Goal: Task Accomplishment & Management: Manage account settings

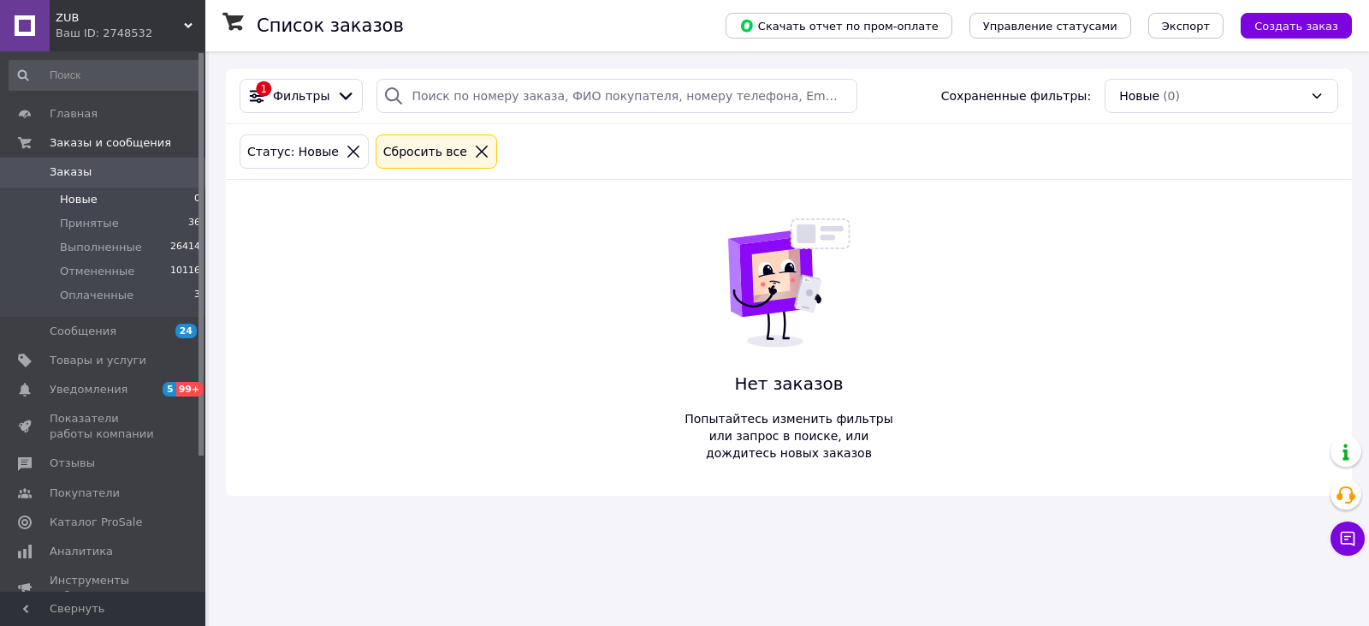
click at [474, 151] on icon at bounding box center [481, 151] width 15 height 15
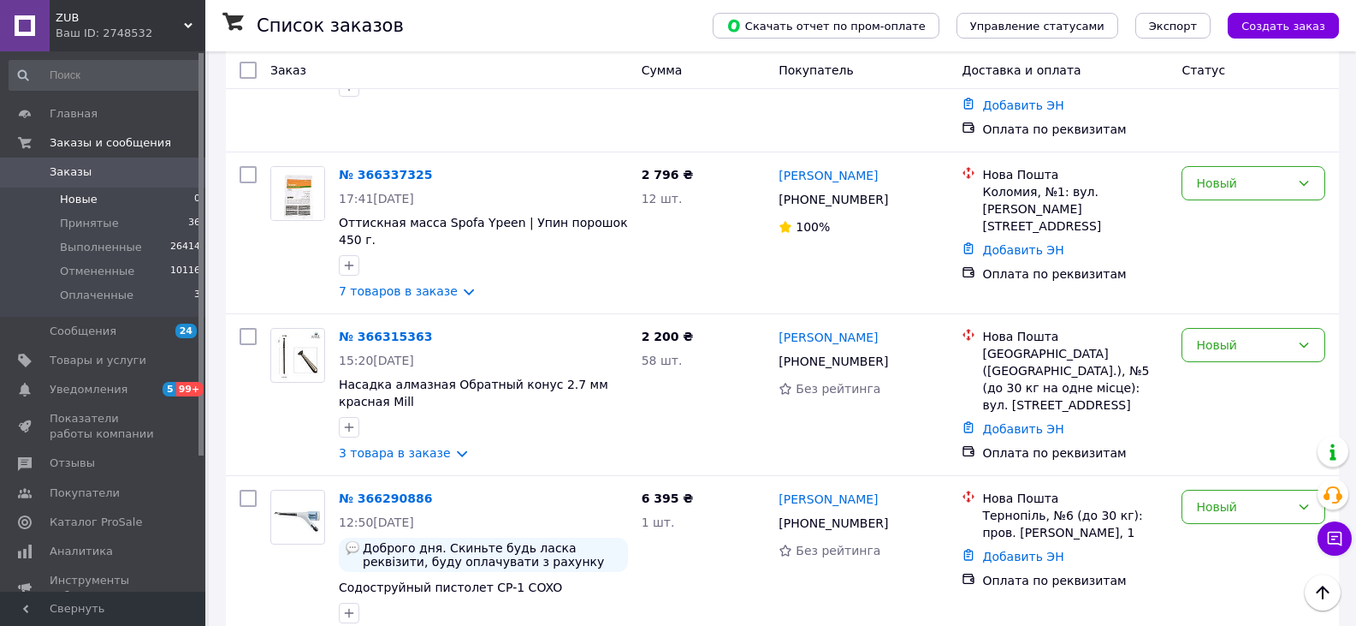
scroll to position [342, 0]
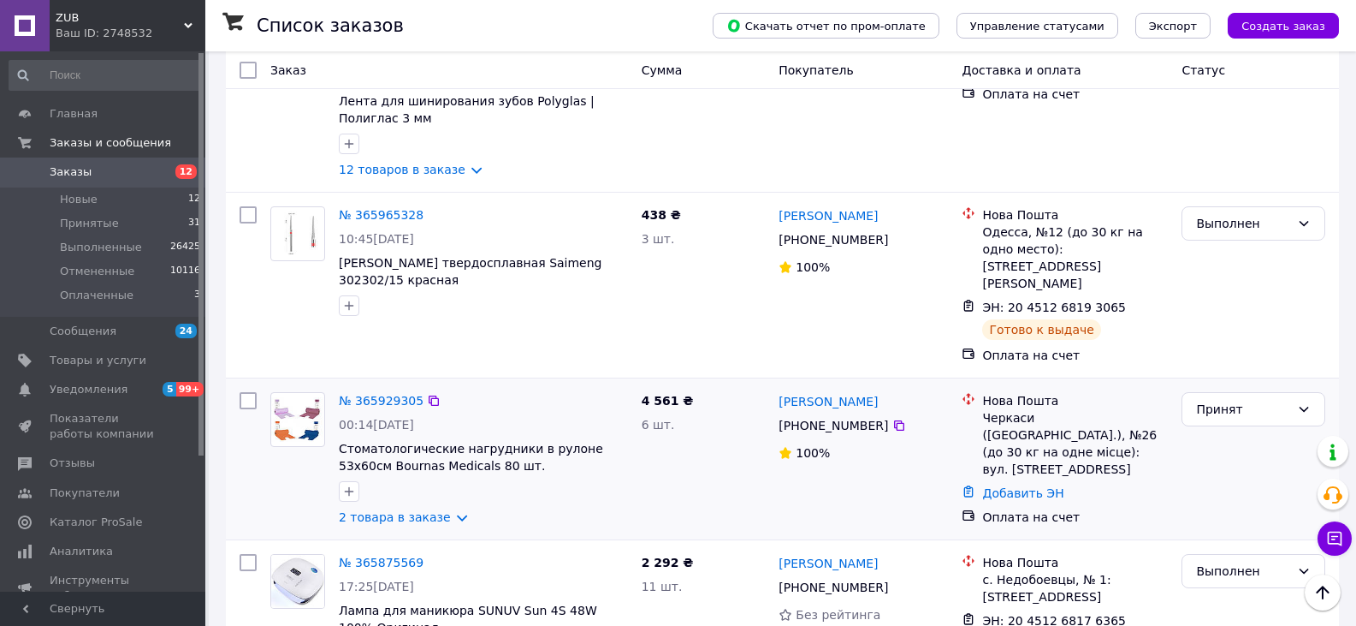
scroll to position [2732, 0]
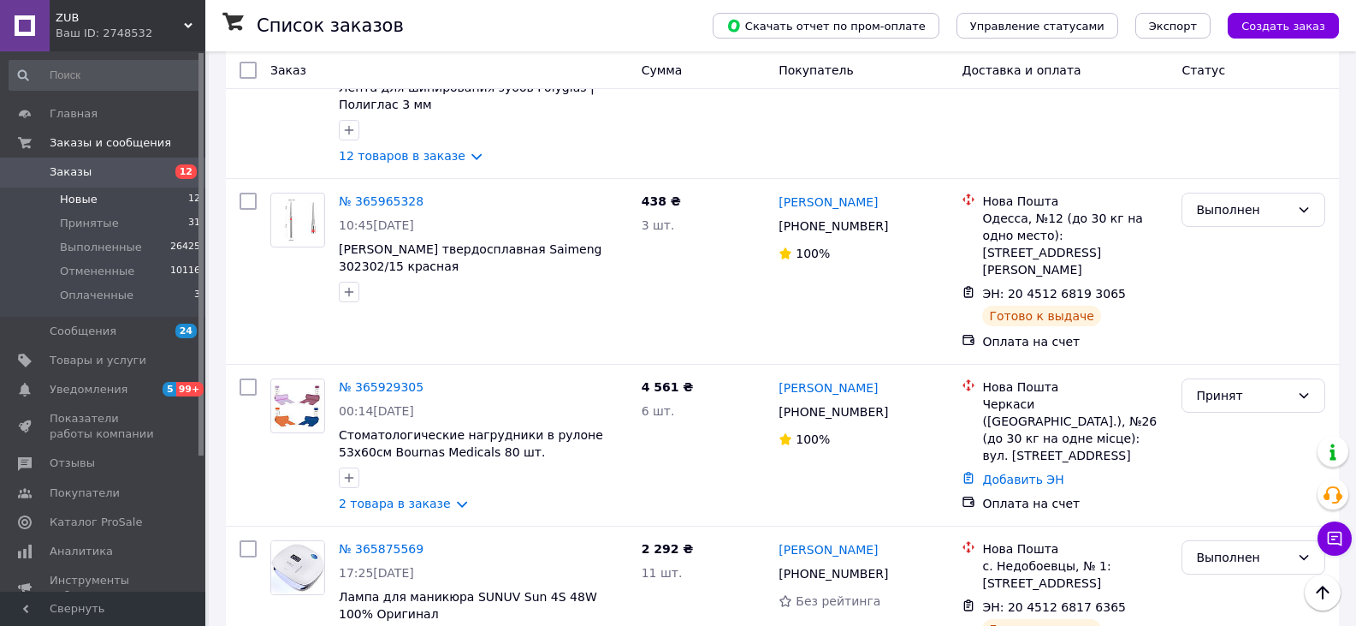
click at [67, 207] on li "Новые 12" at bounding box center [105, 199] width 211 height 24
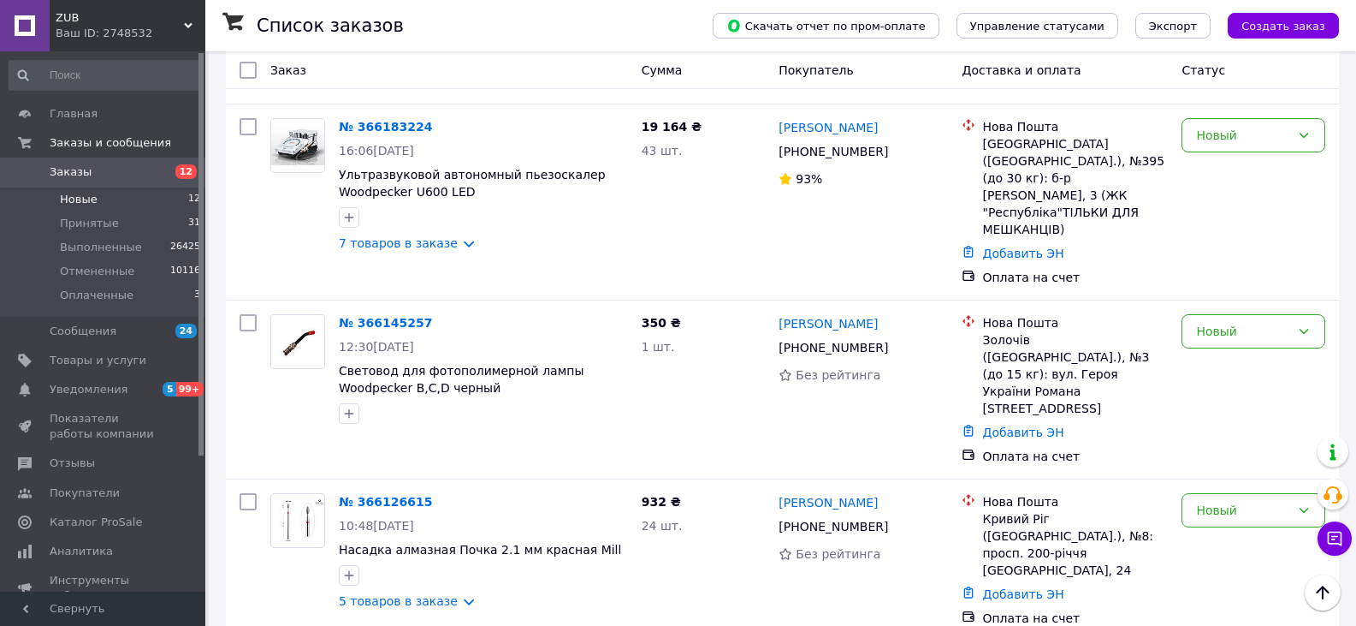
scroll to position [1433, 0]
